Goal: Task Accomplishment & Management: Use online tool/utility

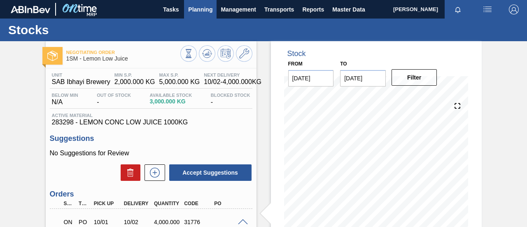
click at [208, 8] on span "Planning" at bounding box center [200, 10] width 24 height 10
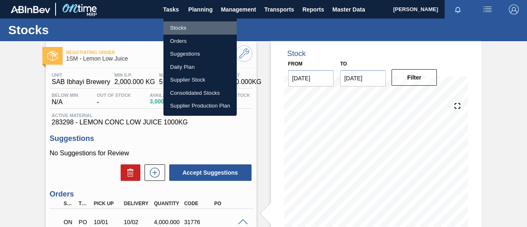
click at [186, 28] on li "Stocks" at bounding box center [200, 27] width 73 height 13
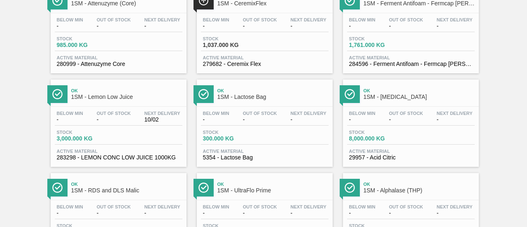
scroll to position [694, 0]
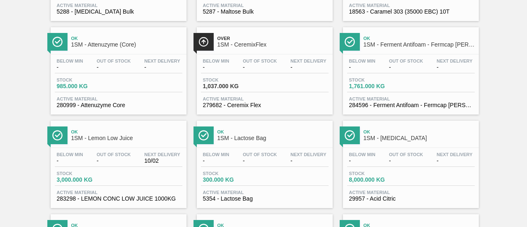
click at [134, 91] on div "Stock 985.000 KG" at bounding box center [119, 84] width 128 height 15
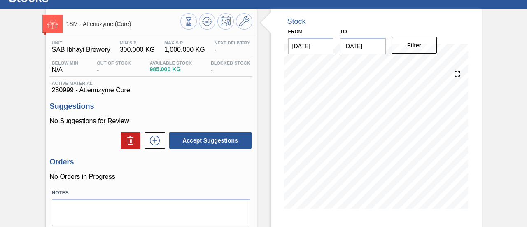
scroll to position [44, 0]
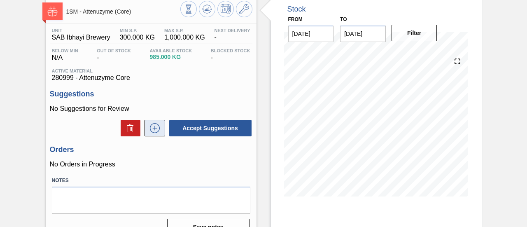
click at [158, 124] on button at bounding box center [155, 128] width 21 height 16
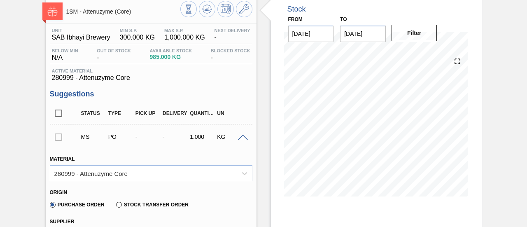
scroll to position [250, 0]
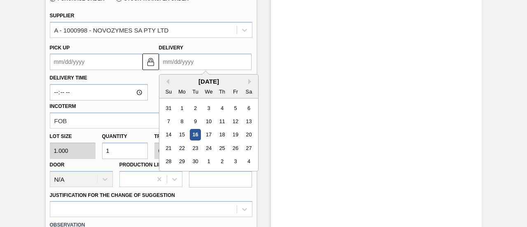
click at [195, 63] on input "Delivery" at bounding box center [205, 62] width 93 height 16
click at [184, 153] on div "22" at bounding box center [181, 148] width 11 height 11
type up3247878851 "[DATE]"
type input "[DATE]"
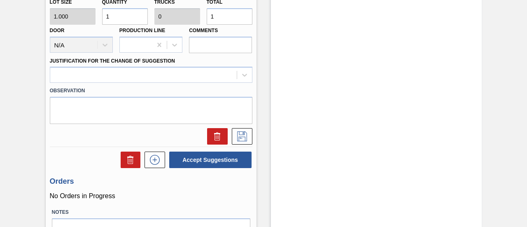
scroll to position [333, 0]
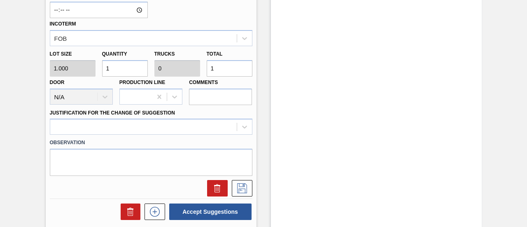
click at [190, 70] on div "Lot size 1.000 Quantity 1 Trucks 0 Total 1 Door N/A Production Line Comments" at bounding box center [151, 75] width 209 height 59
type input "6"
type input "0.003"
type input "6"
type input "60"
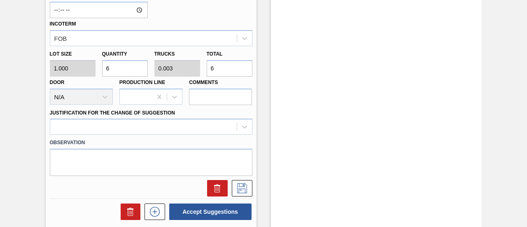
type input "0.025"
type input "60"
type input "600"
type input "0.25"
type input "600"
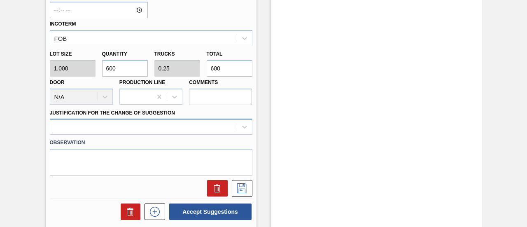
click at [194, 126] on div at bounding box center [151, 127] width 203 height 16
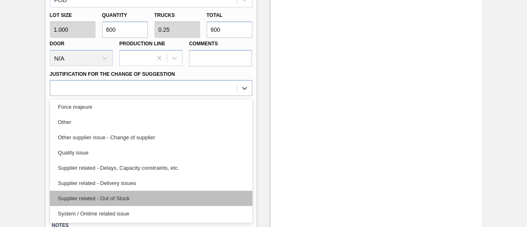
scroll to position [0, 0]
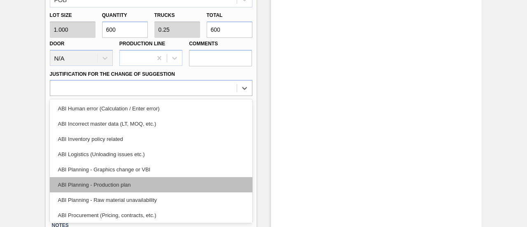
click at [117, 180] on div "ABI Planning - Production plan" at bounding box center [151, 184] width 203 height 15
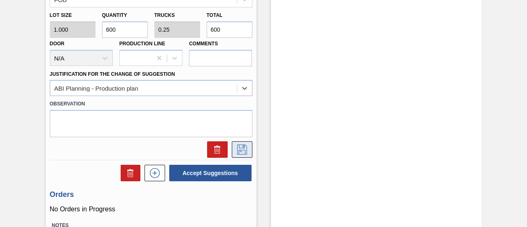
click at [242, 147] on icon at bounding box center [242, 150] width 13 height 10
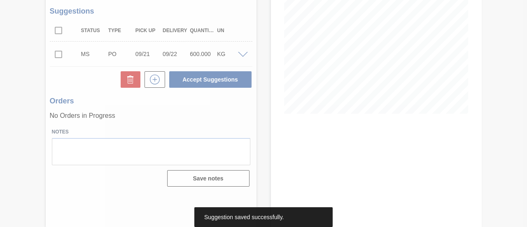
scroll to position [127, 0]
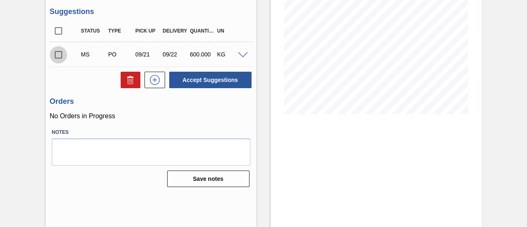
click at [57, 57] on input "checkbox" at bounding box center [58, 54] width 17 height 17
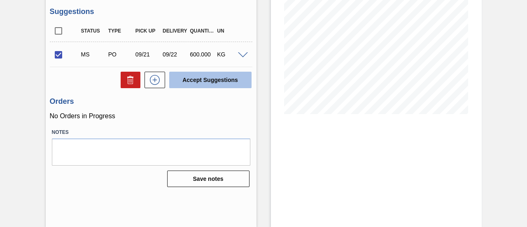
click at [208, 82] on button "Accept Suggestions" at bounding box center [210, 80] width 82 height 16
checkbox input "false"
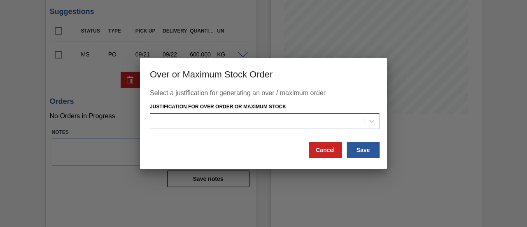
click at [241, 122] on div at bounding box center [257, 121] width 214 height 12
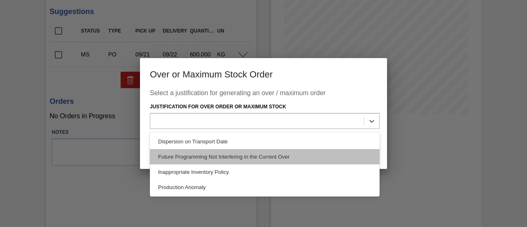
click at [239, 155] on div "Future Programming Not Interfering in the Current Over" at bounding box center [265, 156] width 230 height 15
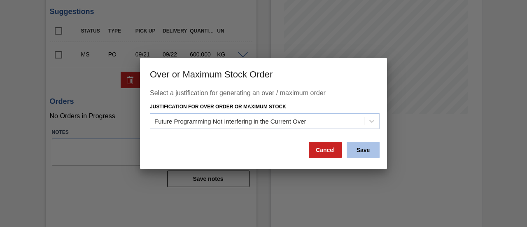
click at [354, 147] on button "Save" at bounding box center [363, 150] width 33 height 16
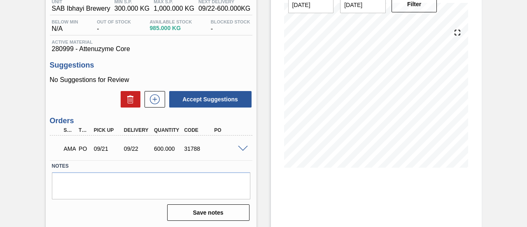
scroll to position [86, 0]
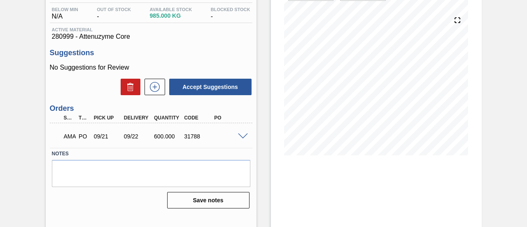
click at [239, 134] on span at bounding box center [243, 136] width 10 height 6
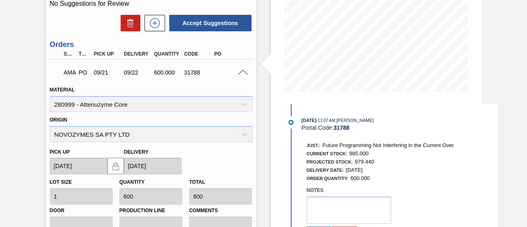
scroll to position [168, 0]
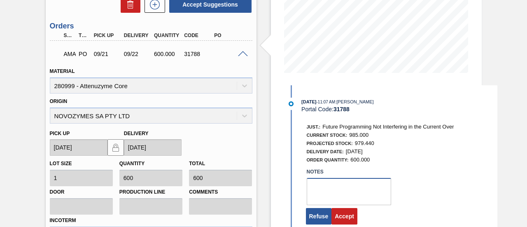
click at [340, 189] on textarea at bounding box center [349, 191] width 84 height 27
type textarea "."
click at [341, 213] on button "Accept" at bounding box center [345, 216] width 26 height 16
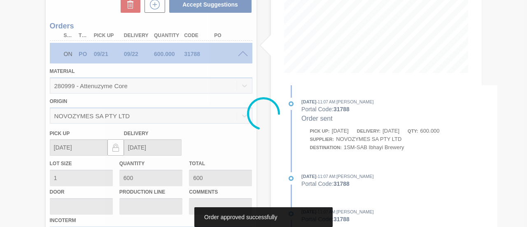
scroll to position [127, 0]
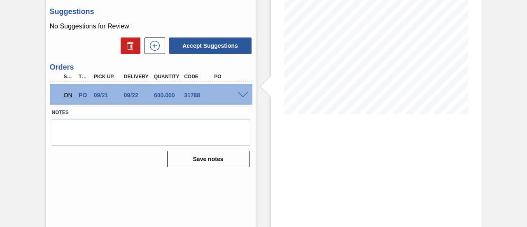
click at [240, 94] on span at bounding box center [243, 95] width 10 height 6
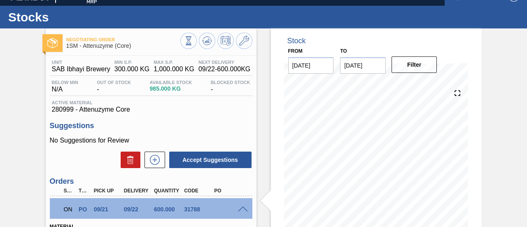
scroll to position [0, 0]
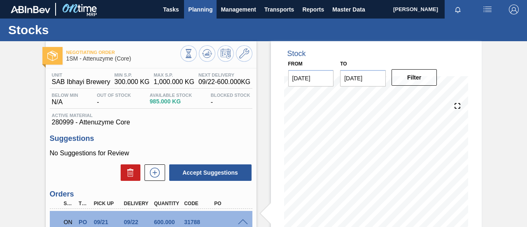
click at [208, 13] on span "Planning" at bounding box center [200, 10] width 24 height 10
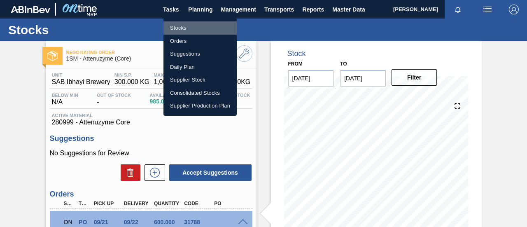
click at [180, 26] on li "Stocks" at bounding box center [200, 27] width 73 height 13
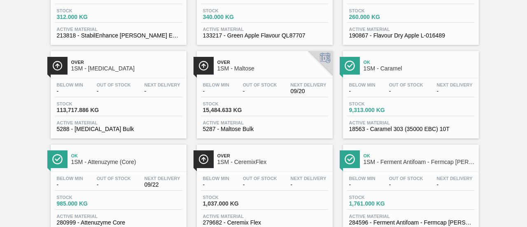
scroll to position [700, 0]
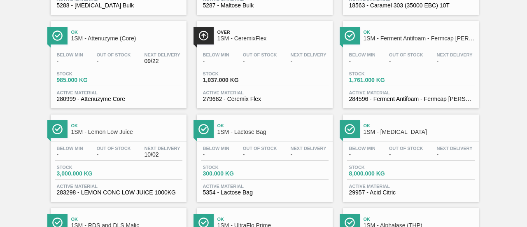
click at [250, 86] on div "Stock 1,037.000 KG" at bounding box center [265, 78] width 128 height 15
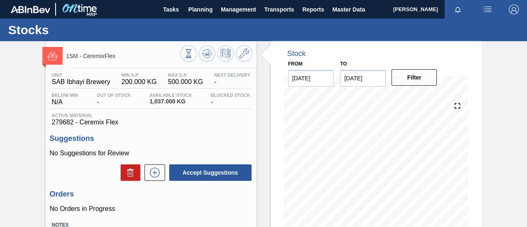
click at [250, 88] on div "Unit SAB Ibhayi Brewery MIN S.P. 200.000 KG MAX S.P. 500.000 KG Next Delivery -" at bounding box center [151, 81] width 203 height 16
click at [159, 175] on icon at bounding box center [154, 173] width 13 height 10
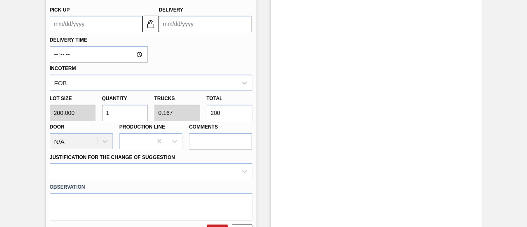
scroll to position [247, 0]
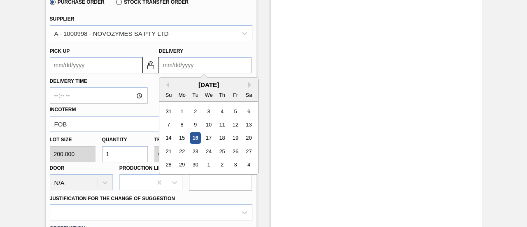
click at [197, 73] on input "Delivery" at bounding box center [205, 65] width 93 height 16
click at [180, 150] on div "22" at bounding box center [181, 151] width 11 height 11
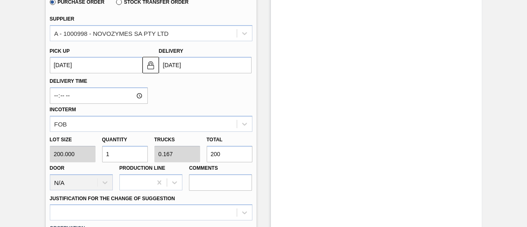
type up3247878855 "[DATE]"
type input "[DATE]"
click at [168, 154] on div "Lot size 200.000 Quantity 1 Trucks 0.167 Total 200 Door N/A Production Line Com…" at bounding box center [151, 161] width 209 height 59
type input "0.02"
type input "0.003"
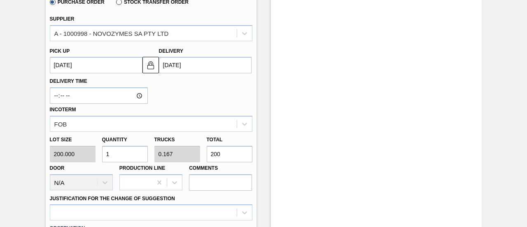
type input "4"
type input "0.2"
type input "0.033"
type input "40"
type input "2"
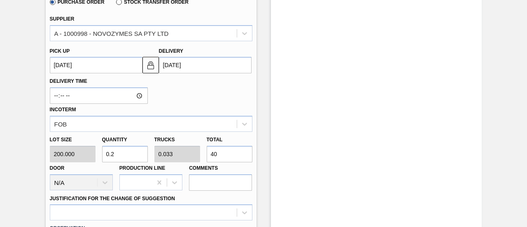
type input "0.333"
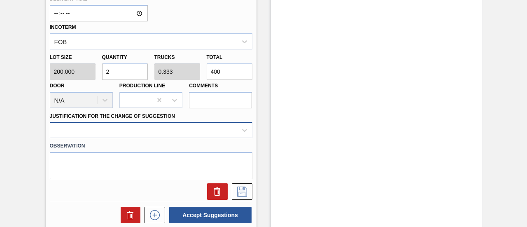
type input "400"
click at [219, 137] on div at bounding box center [151, 130] width 203 height 16
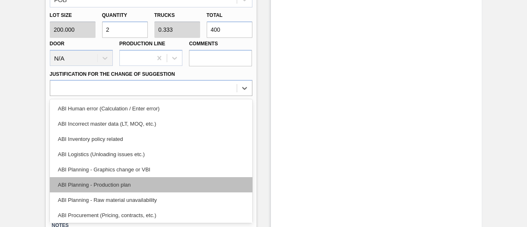
click at [124, 184] on div "ABI Planning - Production plan" at bounding box center [151, 184] width 203 height 15
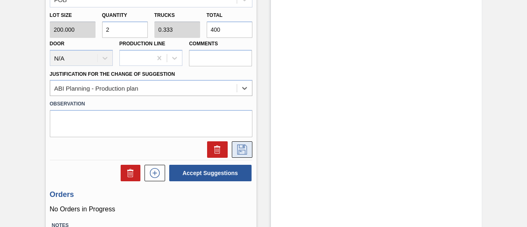
click at [250, 146] on button at bounding box center [242, 149] width 21 height 16
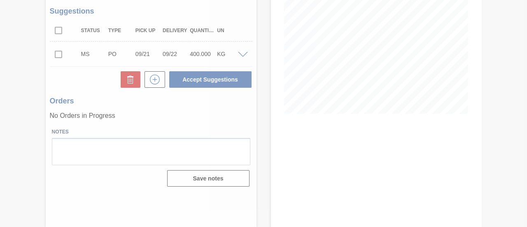
scroll to position [127, 0]
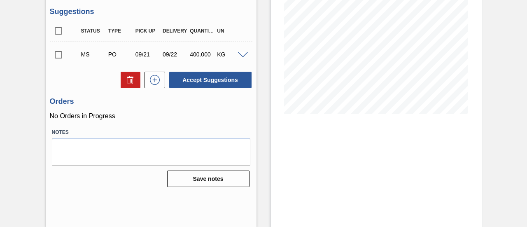
click at [57, 56] on input "checkbox" at bounding box center [58, 54] width 17 height 17
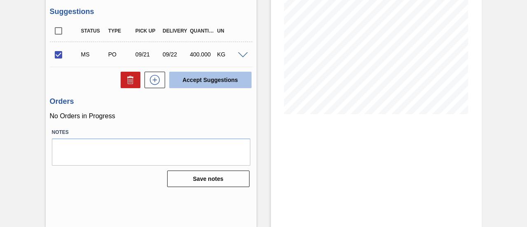
click at [203, 82] on button "Accept Suggestions" at bounding box center [210, 80] width 82 height 16
checkbox input "false"
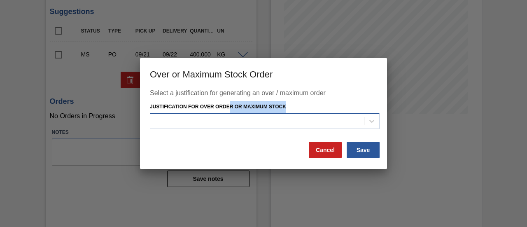
click at [232, 113] on div "Justification for Over Order or Maximum Stock" at bounding box center [265, 115] width 230 height 28
click at [235, 121] on div at bounding box center [257, 121] width 214 height 12
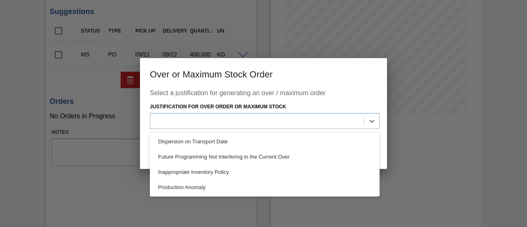
drag, startPoint x: 236, startPoint y: 152, endPoint x: 268, endPoint y: 155, distance: 31.9
click at [236, 152] on div "Future Programming Not Interfering in the Current Over" at bounding box center [265, 156] width 230 height 15
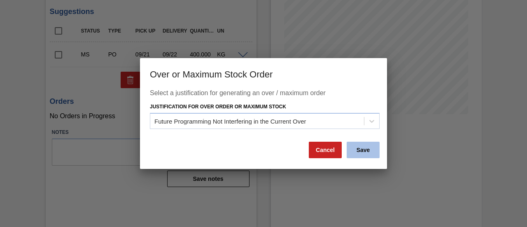
click at [355, 147] on button "Save" at bounding box center [363, 150] width 33 height 16
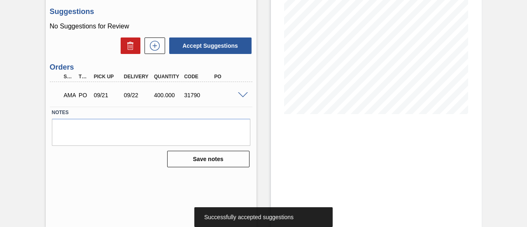
click at [243, 97] on span at bounding box center [243, 95] width 10 height 6
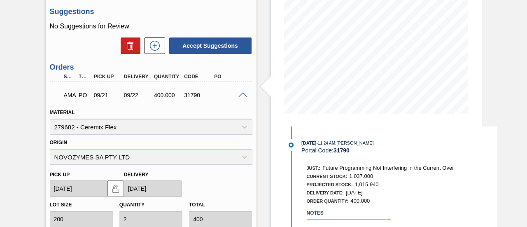
scroll to position [209, 0]
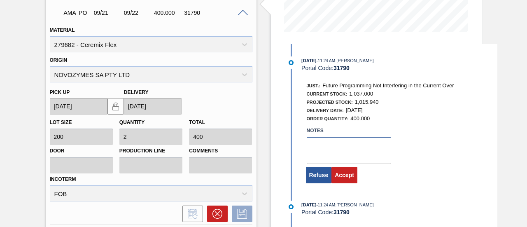
click at [335, 161] on textarea at bounding box center [349, 150] width 84 height 27
type textarea "."
click at [342, 175] on button "Accept" at bounding box center [345, 175] width 26 height 16
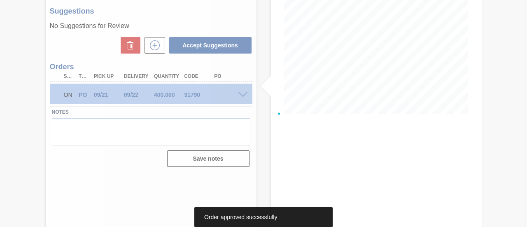
scroll to position [127, 0]
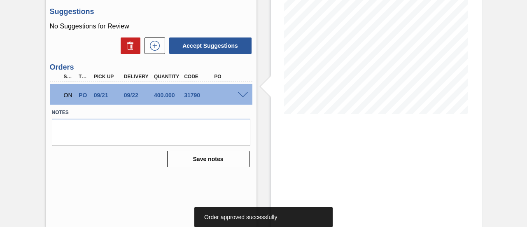
click at [242, 97] on span at bounding box center [243, 95] width 10 height 6
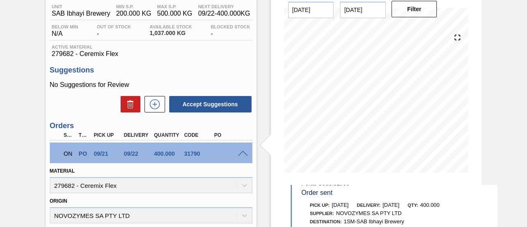
scroll to position [165, 0]
